Goal: Transaction & Acquisition: Obtain resource

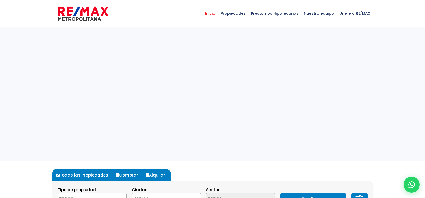
select select
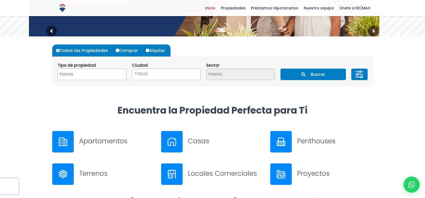
scroll to position [134, 0]
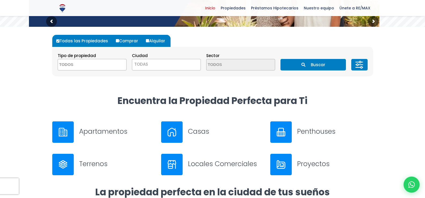
click at [83, 136] on div "Apartamentos" at bounding box center [117, 132] width 76 height 11
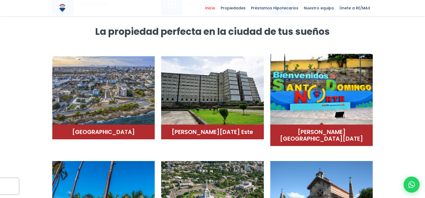
scroll to position [295, 0]
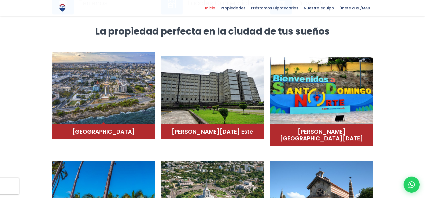
click at [120, 120] on img at bounding box center [103, 88] width 103 height 72
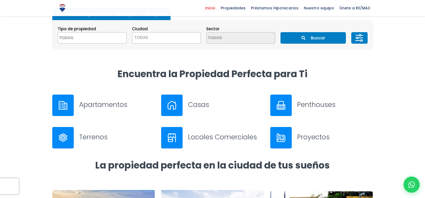
scroll to position [0, 0]
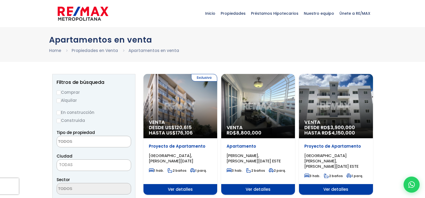
select select
click at [59, 101] on input "Alquilar" at bounding box center [59, 101] width 4 height 4
radio input "true"
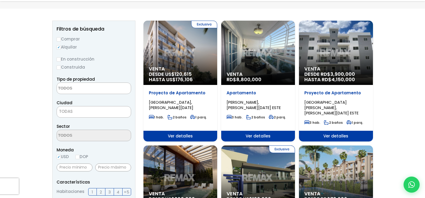
scroll to position [54, 0]
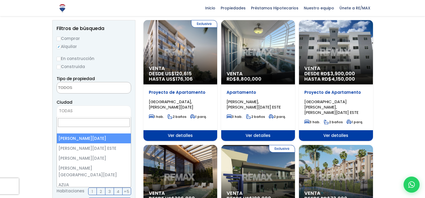
click at [96, 113] on span "TODAS" at bounding box center [94, 111] width 74 height 8
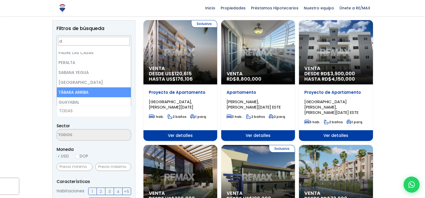
scroll to position [0, 0]
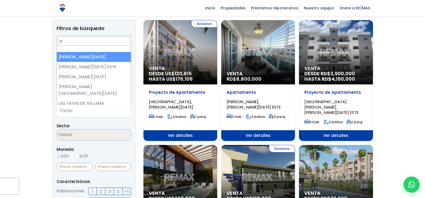
type input "d"
select select "1"
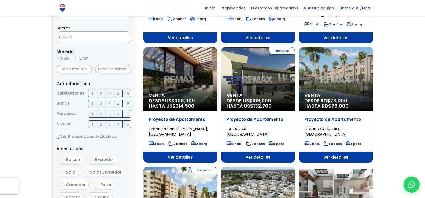
scroll to position [161, 0]
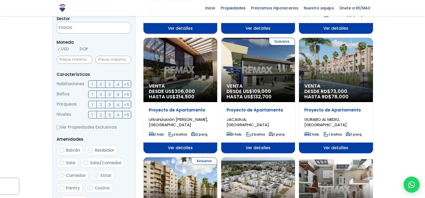
click at [102, 85] on span "2" at bounding box center [101, 84] width 2 height 7
click at [0, 0] on input "2" at bounding box center [0, 0] width 0 height 0
click at [102, 105] on label "2" at bounding box center [101, 105] width 9 height 8
click at [0, 0] on input "2" at bounding box center [0, 0] width 0 height 0
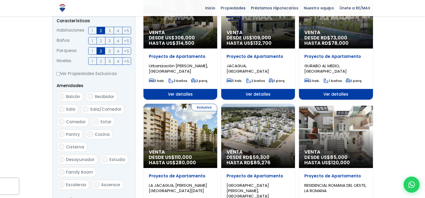
scroll to position [241, 0]
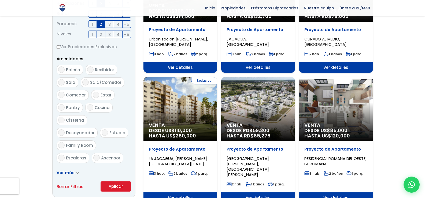
click at [111, 155] on span "Ascensor" at bounding box center [110, 158] width 19 height 6
click at [100, 155] on input "Ascensor" at bounding box center [96, 158] width 6 height 6
checkbox input "true"
click at [93, 143] on span "Family Room" at bounding box center [79, 146] width 27 height 6
click at [65, 142] on input "Family Room" at bounding box center [61, 145] width 6 height 6
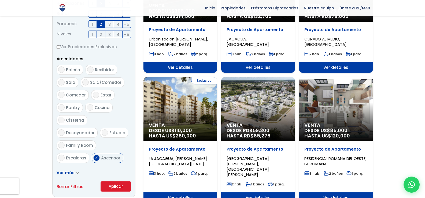
checkbox input "true"
click at [112, 185] on button "Aplicar" at bounding box center [116, 187] width 31 height 10
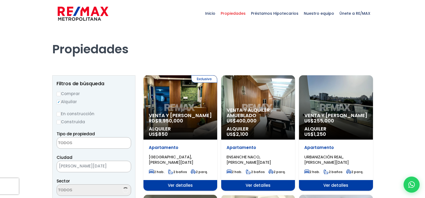
select select
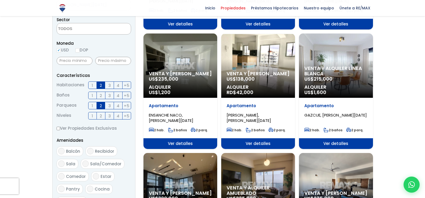
scroll to position [161, 0]
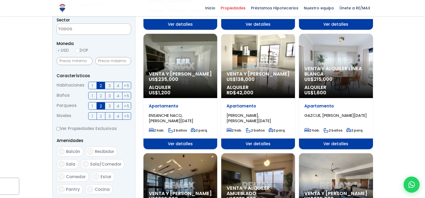
click at [199, 75] on span "Venta y Alquiler" at bounding box center [180, 73] width 63 height 5
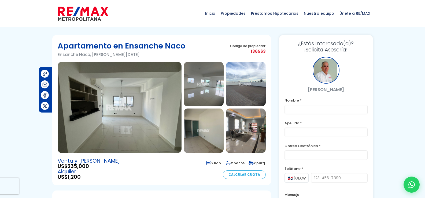
click at [252, 126] on img at bounding box center [246, 131] width 40 height 45
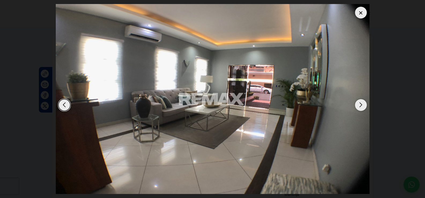
click at [360, 105] on div "Next slide" at bounding box center [361, 105] width 12 height 12
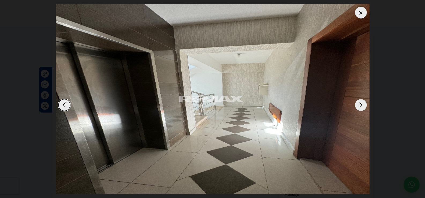
click at [360, 105] on div "Next slide" at bounding box center [361, 105] width 12 height 12
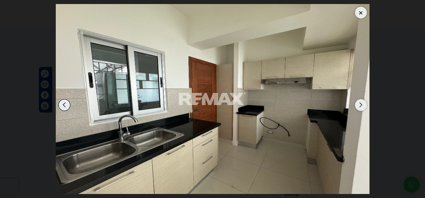
click at [360, 105] on div "Next slide" at bounding box center [361, 105] width 12 height 12
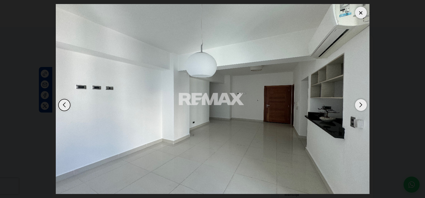
click at [360, 105] on div "Next slide" at bounding box center [361, 105] width 12 height 12
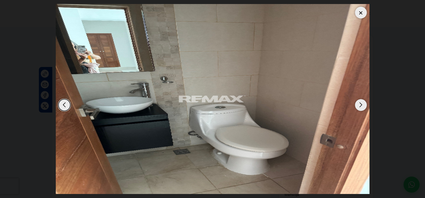
click at [360, 105] on div "Next slide" at bounding box center [361, 105] width 12 height 12
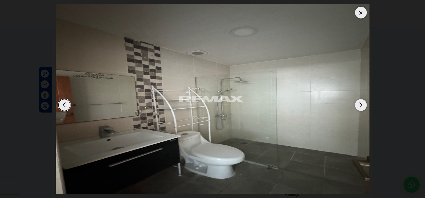
click at [360, 104] on div "Next slide" at bounding box center [361, 105] width 12 height 12
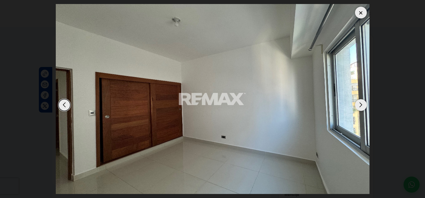
click at [361, 104] on div "Next slide" at bounding box center [361, 105] width 12 height 12
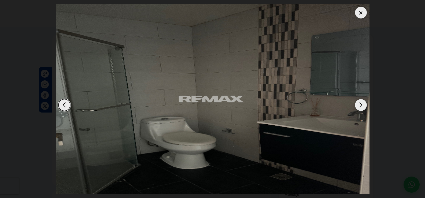
click at [361, 104] on div "Next slide" at bounding box center [361, 105] width 12 height 12
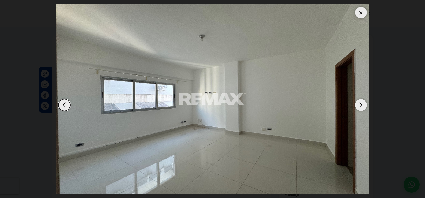
click at [361, 104] on div "Next slide" at bounding box center [361, 105] width 12 height 12
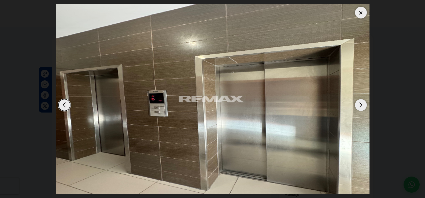
click at [361, 104] on div "Next slide" at bounding box center [361, 105] width 12 height 12
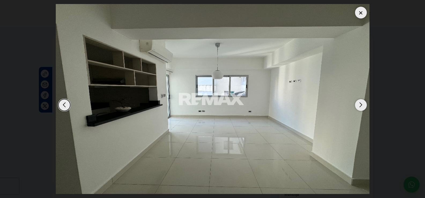
click at [361, 104] on div "Next slide" at bounding box center [361, 105] width 12 height 12
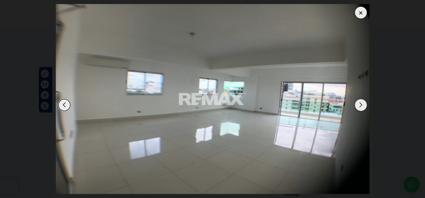
click at [361, 104] on div "Next slide" at bounding box center [361, 105] width 12 height 12
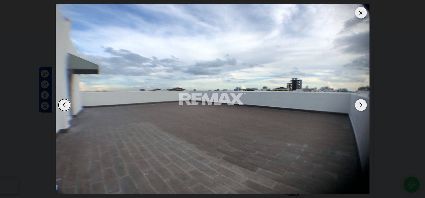
click at [361, 104] on div "Next slide" at bounding box center [361, 105] width 12 height 12
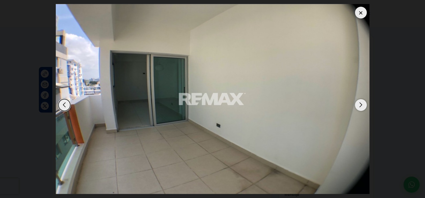
click at [361, 104] on div "Next slide" at bounding box center [361, 105] width 12 height 12
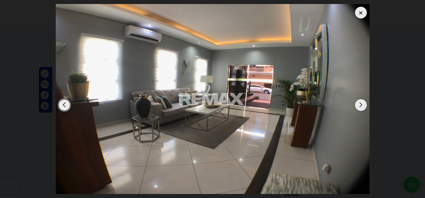
click at [363, 12] on div at bounding box center [361, 13] width 12 height 12
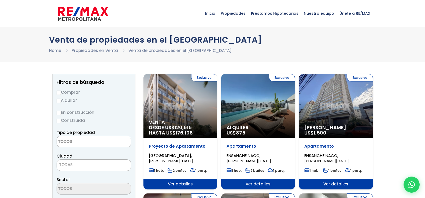
select select
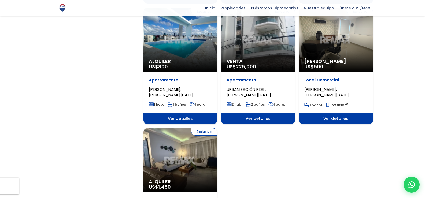
scroll to position [483, 0]
